Goal: Task Accomplishment & Management: Use online tool/utility

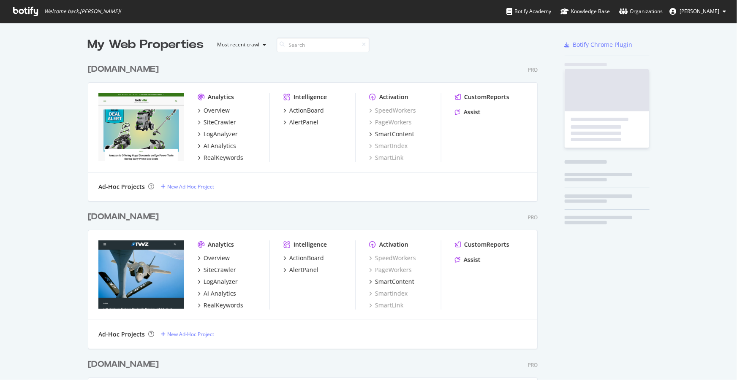
scroll to position [1889, 450]
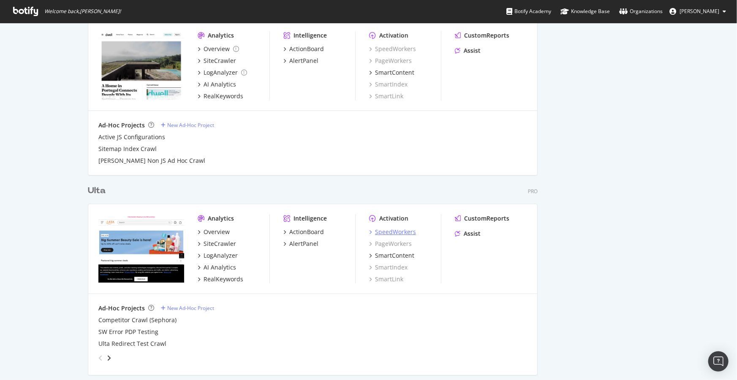
click at [387, 231] on div "SpeedWorkers" at bounding box center [395, 232] width 41 height 8
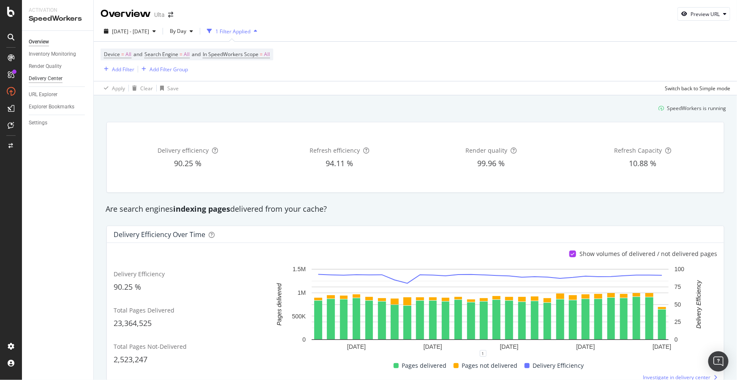
click at [47, 79] on div "Delivery Center" at bounding box center [46, 78] width 34 height 9
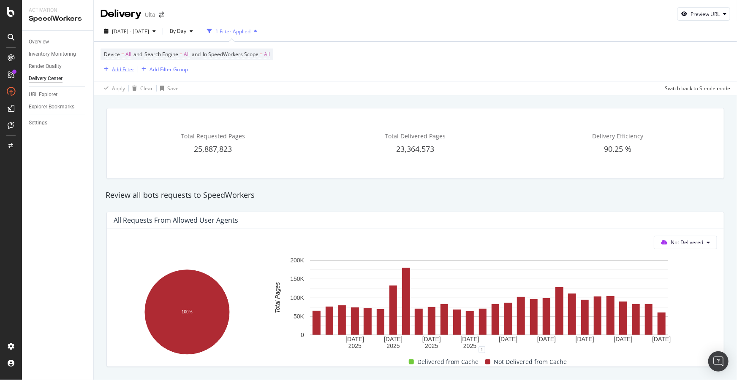
click at [124, 70] on div "Add Filter" at bounding box center [123, 69] width 22 height 7
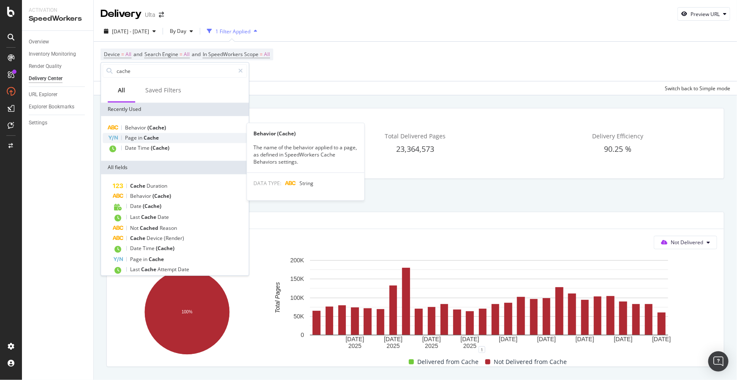
type input "cache"
click at [158, 135] on span "Cache" at bounding box center [151, 137] width 15 height 7
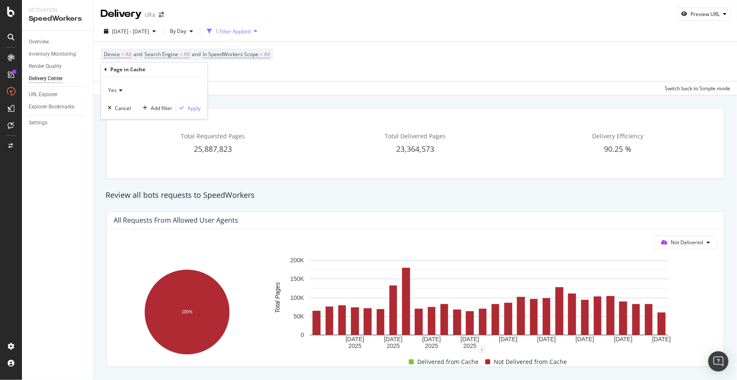
click at [105, 71] on icon at bounding box center [105, 69] width 3 height 5
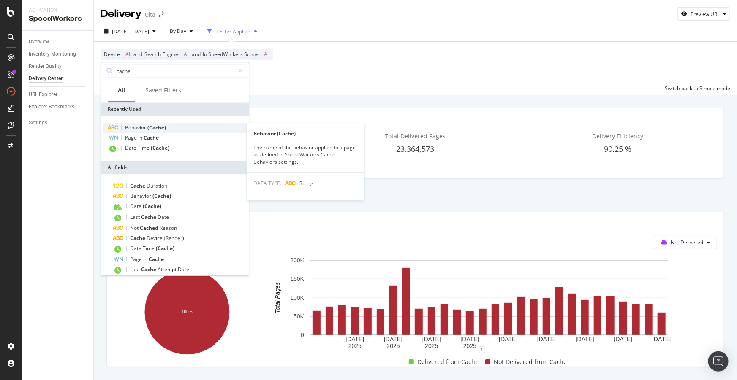
click at [147, 128] on span "(Cache)" at bounding box center [156, 127] width 19 height 7
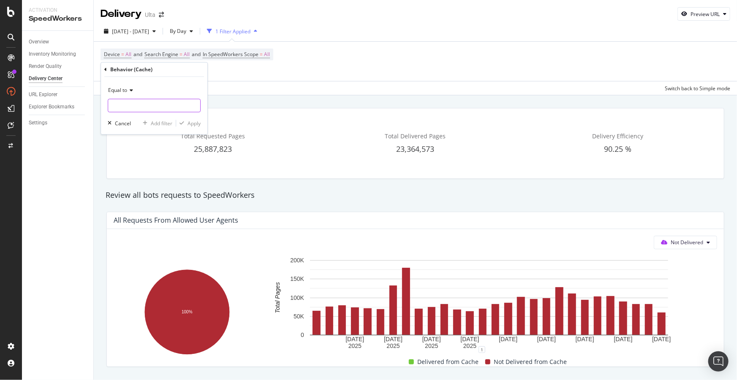
click at [133, 110] on input "text" at bounding box center [154, 106] width 92 height 14
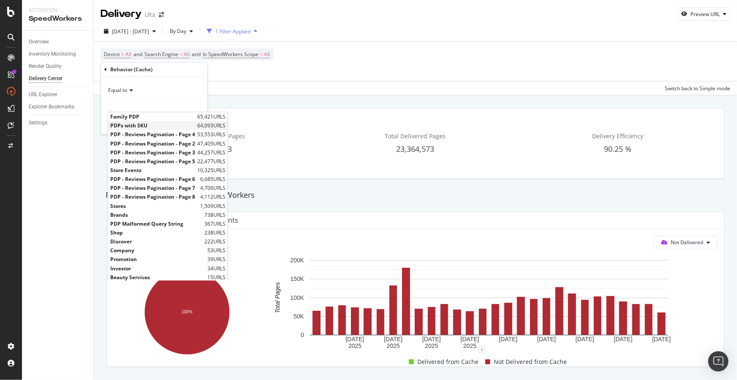
click at [145, 125] on span "PDPs with SKU" at bounding box center [152, 125] width 85 height 7
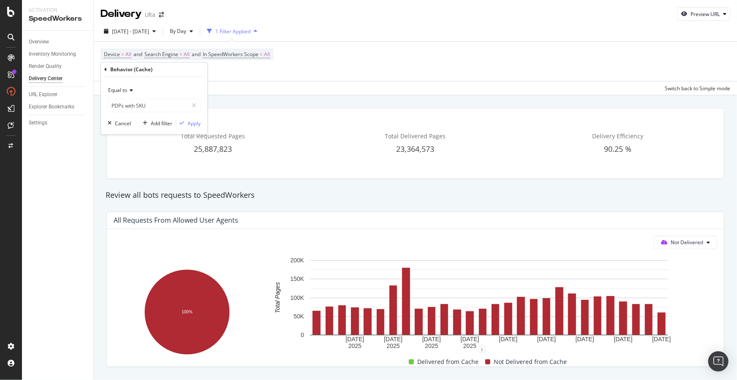
type input "PDPs with SKU"
click at [187, 122] on div "Apply" at bounding box center [193, 123] width 13 height 7
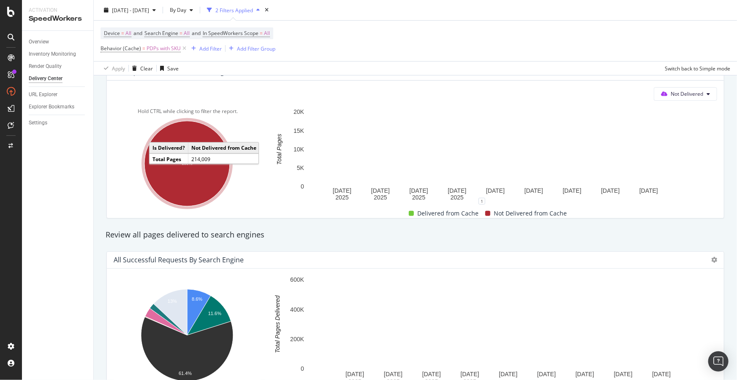
scroll to position [153, 0]
